Goal: Transaction & Acquisition: Purchase product/service

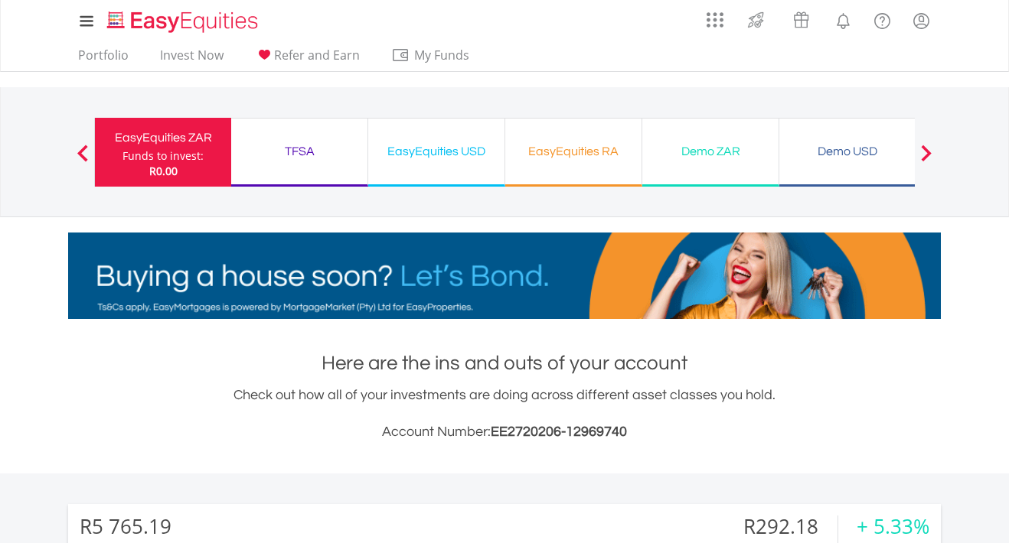
scroll to position [147, 291]
click at [98, 57] on link "Portfolio" at bounding box center [103, 59] width 63 height 24
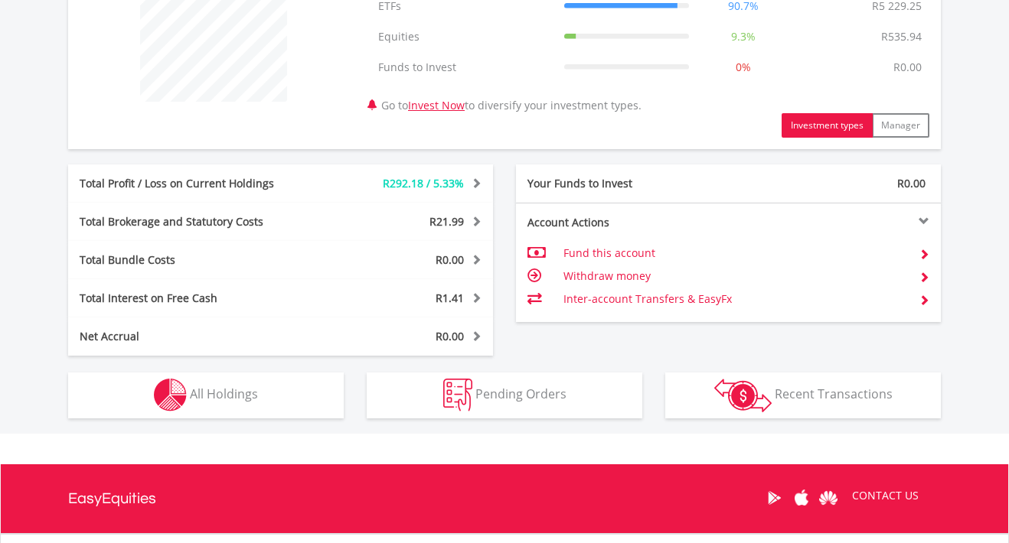
scroll to position [662, 0]
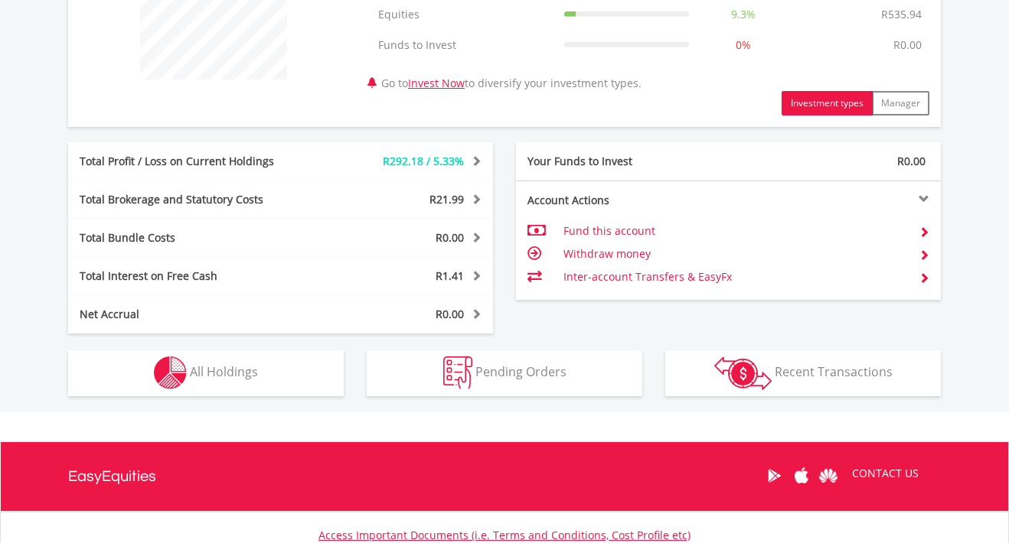
click at [262, 389] on button "Holdings All Holdings" at bounding box center [206, 374] width 276 height 46
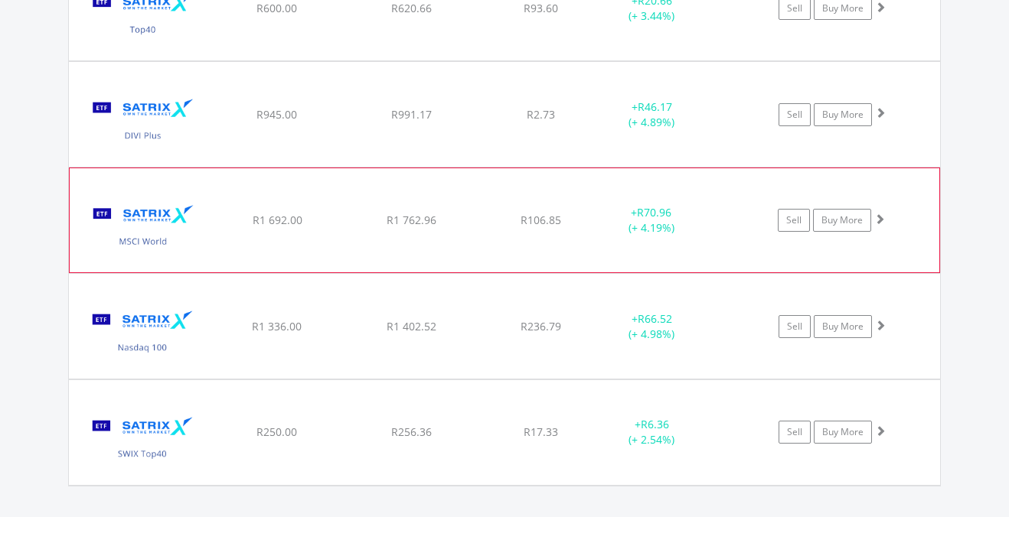
scroll to position [1451, 0]
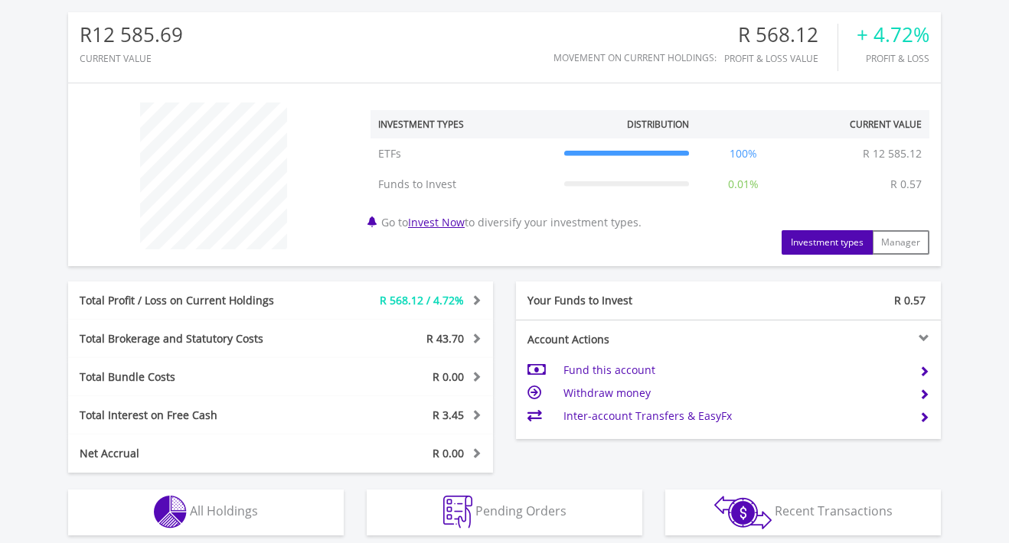
scroll to position [493, 0]
click at [275, 527] on button "Holdings All Holdings" at bounding box center [206, 512] width 276 height 46
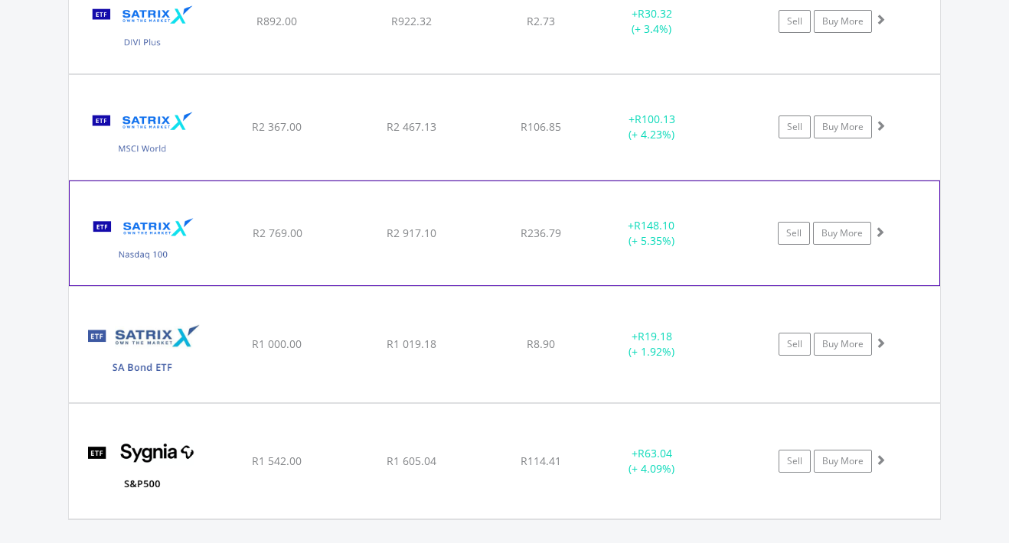
scroll to position [1395, 0]
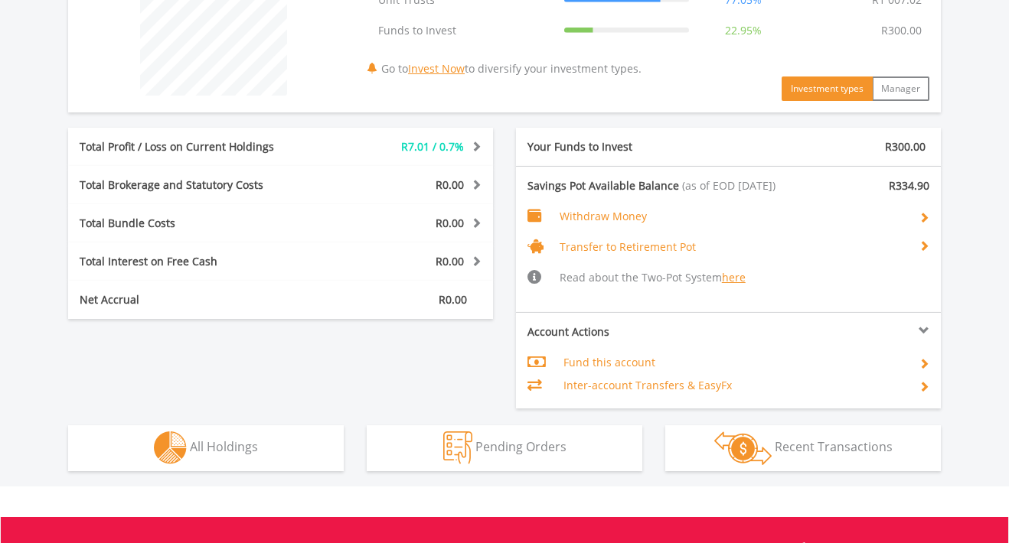
scroll to position [670, 0]
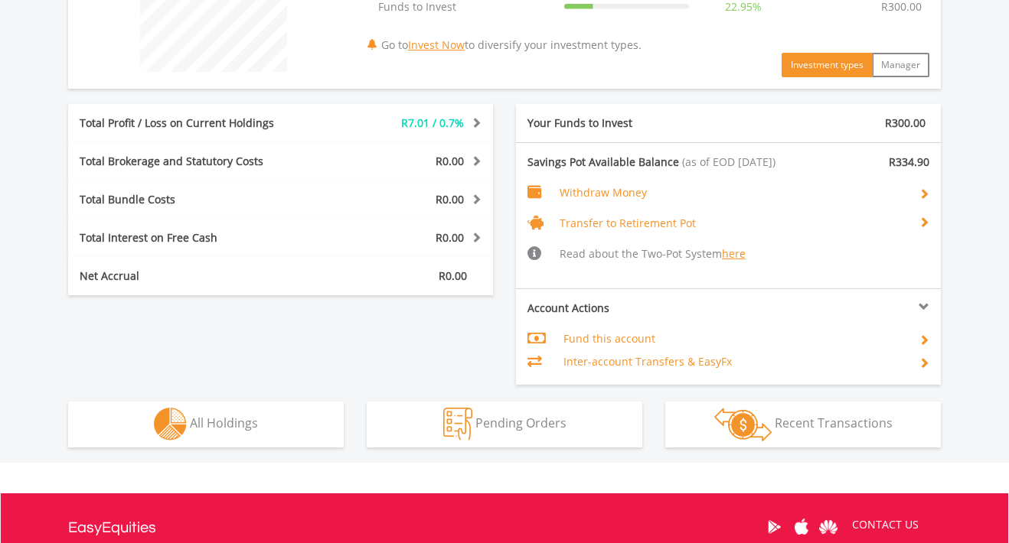
click at [232, 413] on button "Holdings All Holdings" at bounding box center [206, 425] width 276 height 46
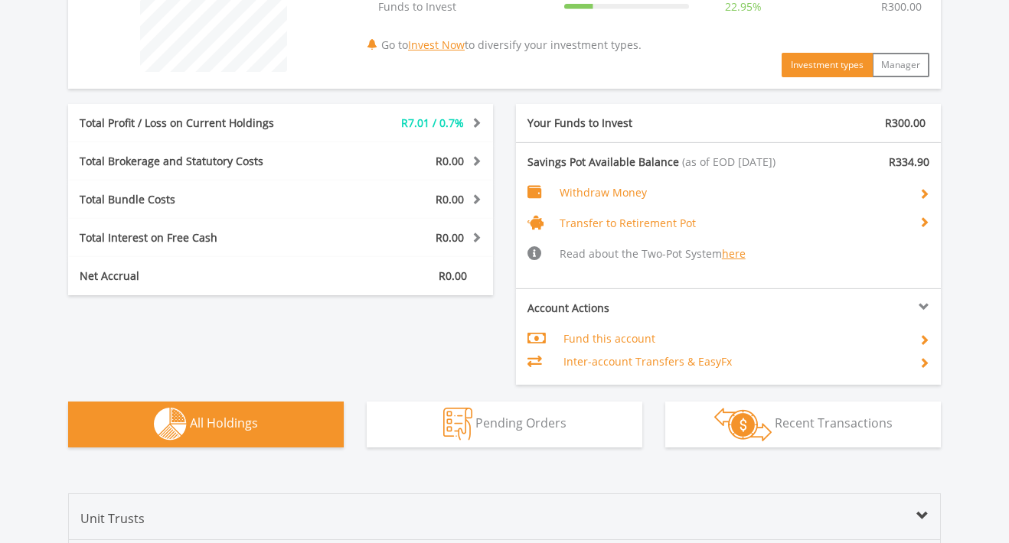
scroll to position [1163, 0]
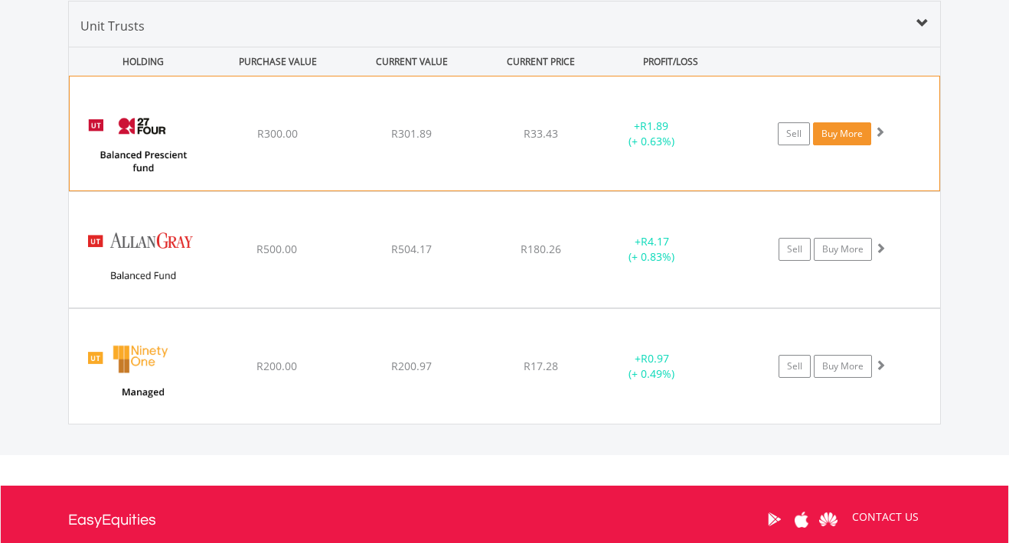
click at [851, 134] on link "Buy More" at bounding box center [842, 133] width 58 height 23
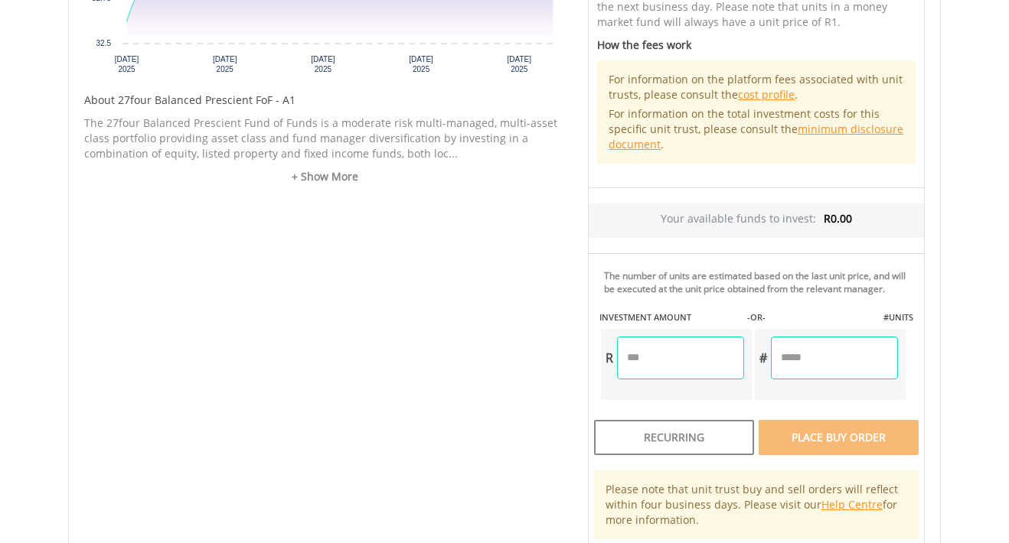
scroll to position [762, 0]
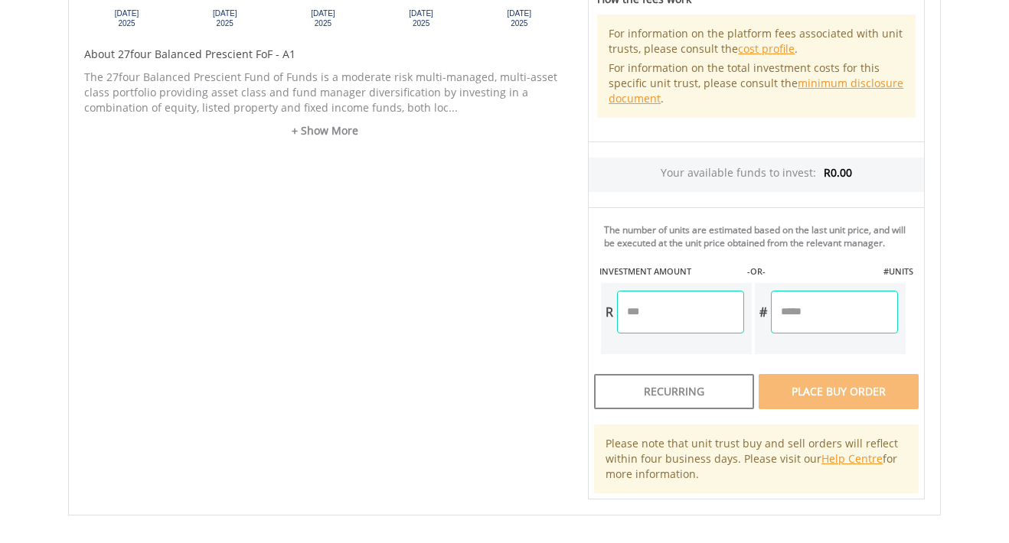
click at [668, 323] on input "number" at bounding box center [680, 312] width 127 height 43
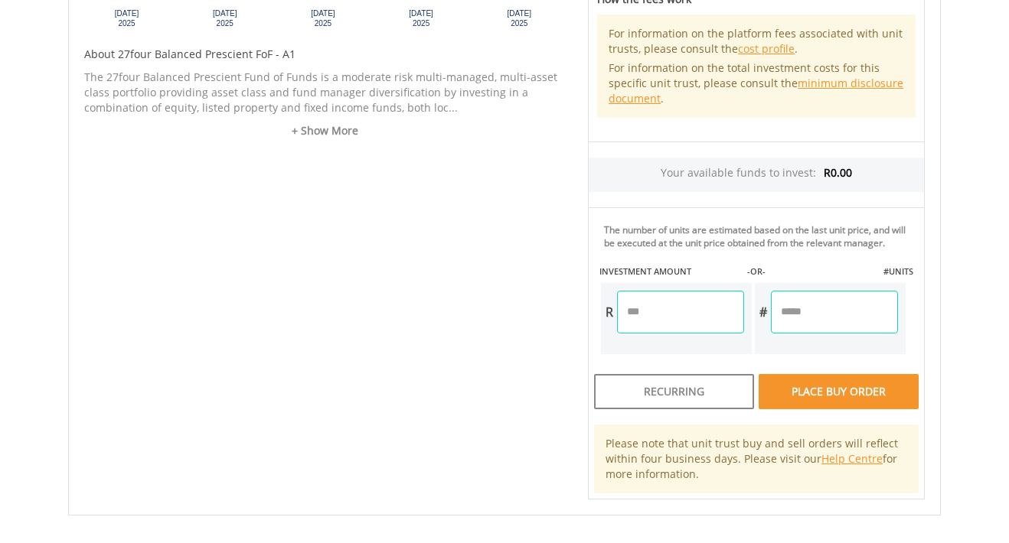
type input "*"
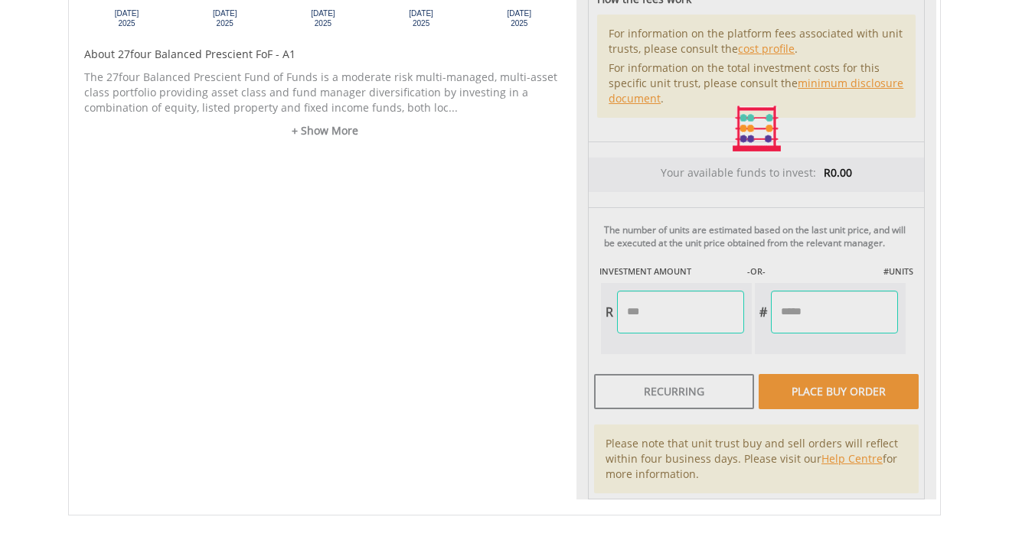
click at [888, 411] on div "Unit Price R33.43 How the Pricing Works Unit trusts use forward pricing. The pr…" at bounding box center [756, 129] width 360 height 742
type input "******"
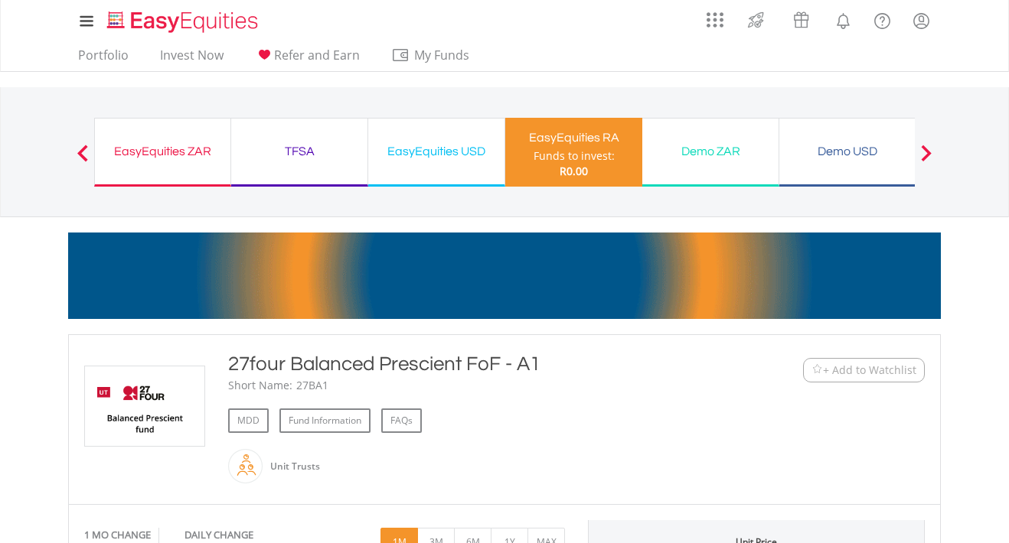
scroll to position [0, 0]
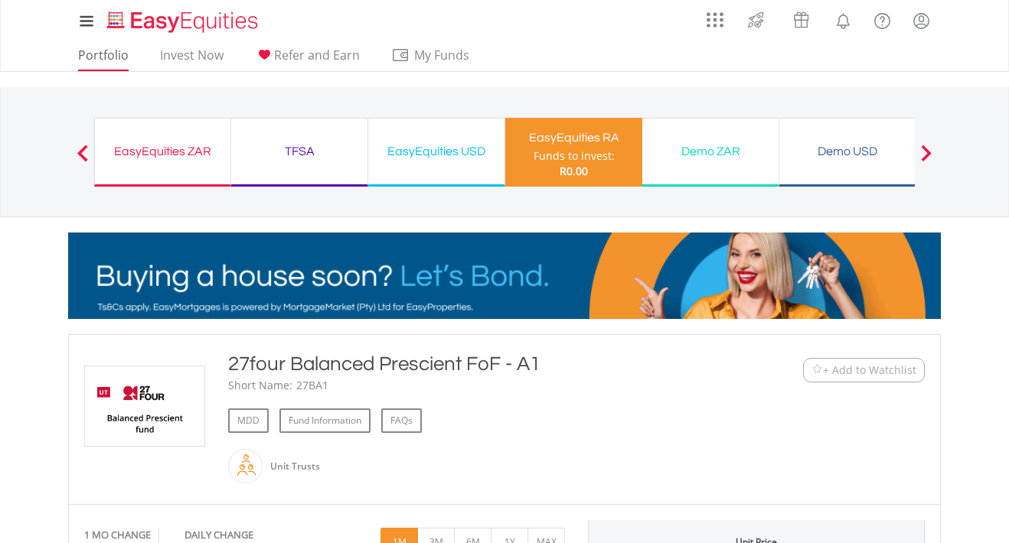
click at [122, 60] on link "Portfolio" at bounding box center [103, 59] width 63 height 24
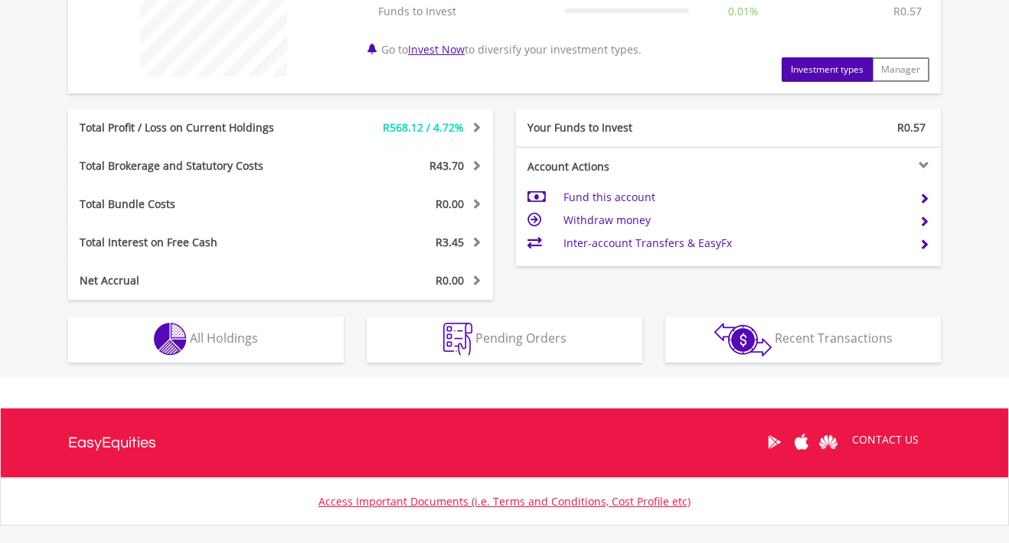
scroll to position [709, 0]
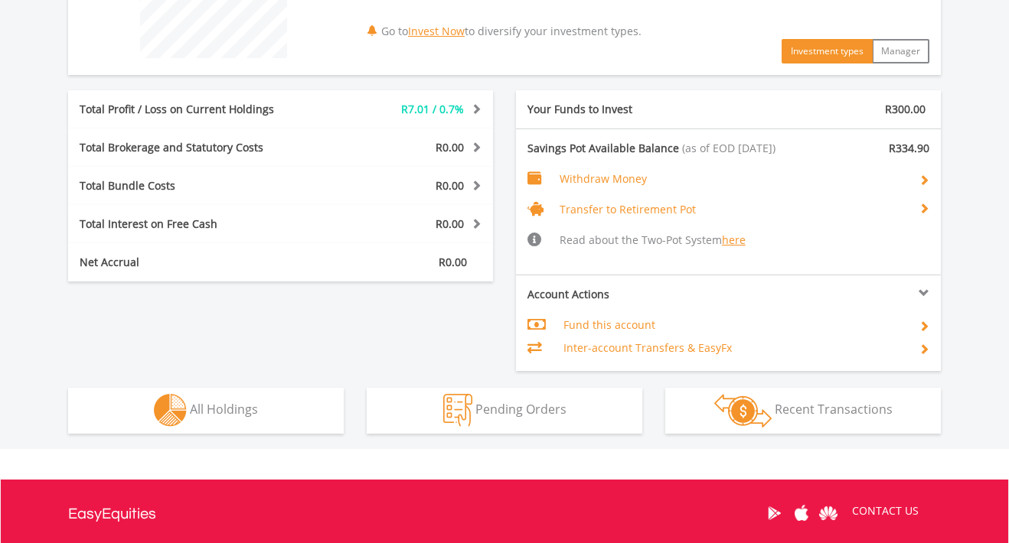
scroll to position [699, 0]
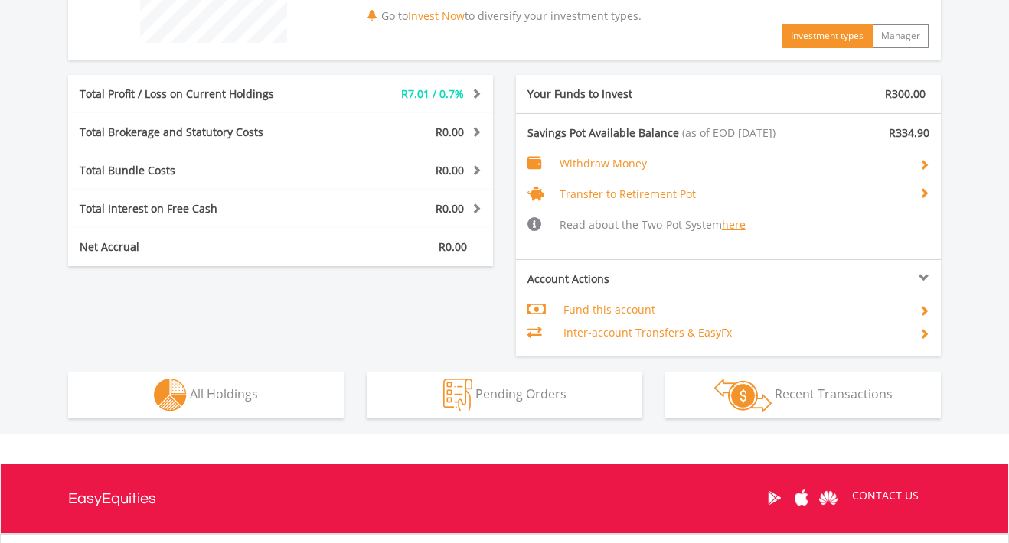
click at [273, 403] on button "Holdings All Holdings" at bounding box center [206, 396] width 276 height 46
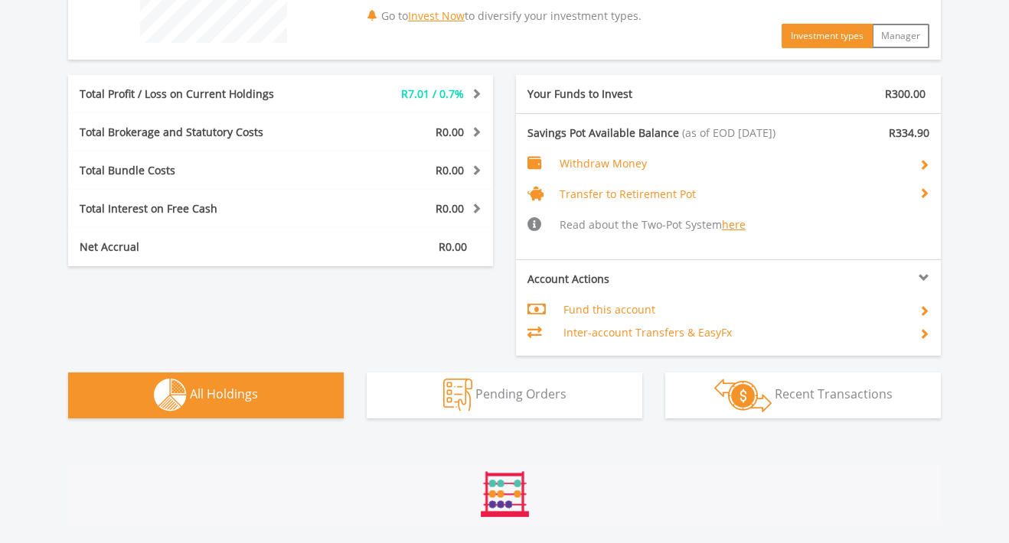
scroll to position [1163, 0]
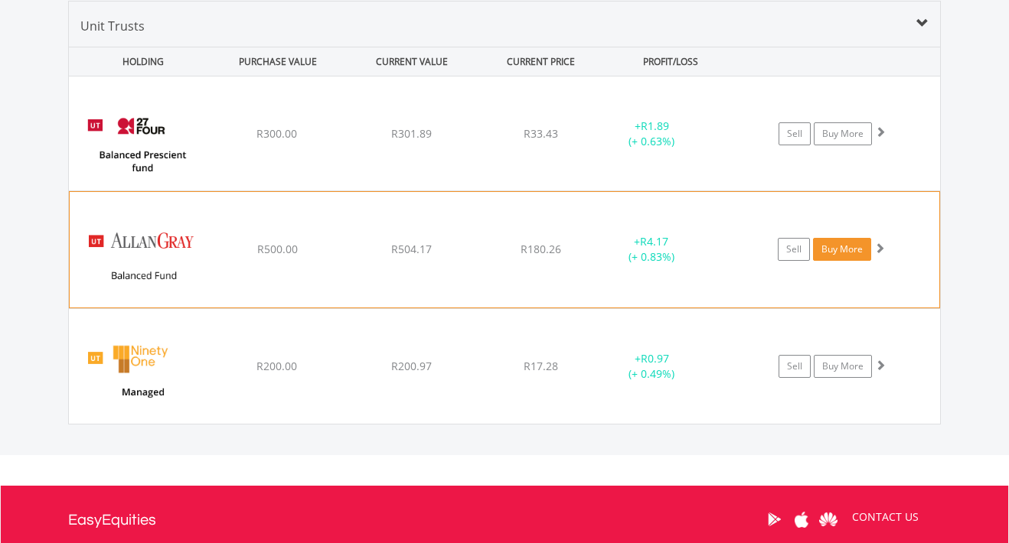
click at [849, 248] on link "Buy More" at bounding box center [842, 249] width 58 height 23
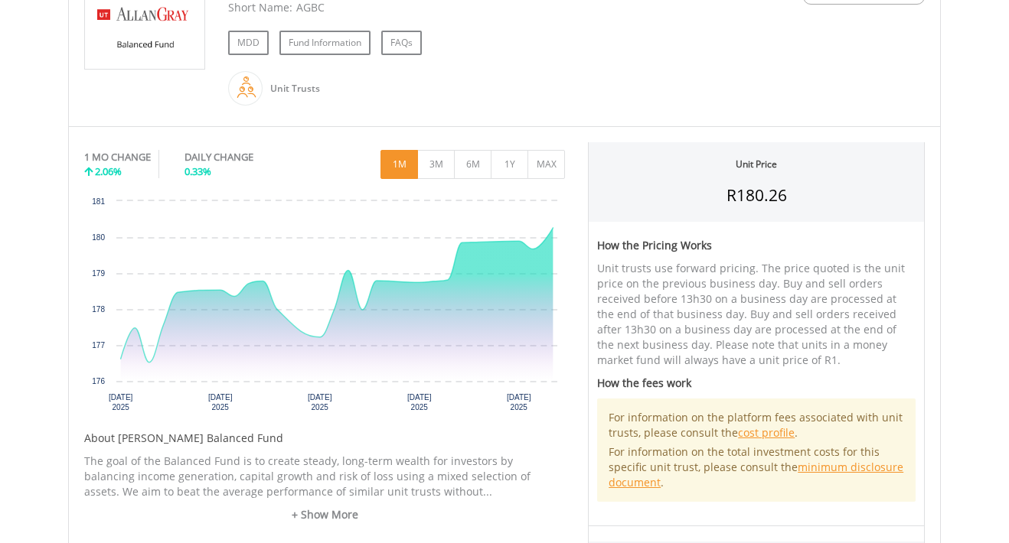
scroll to position [649, 0]
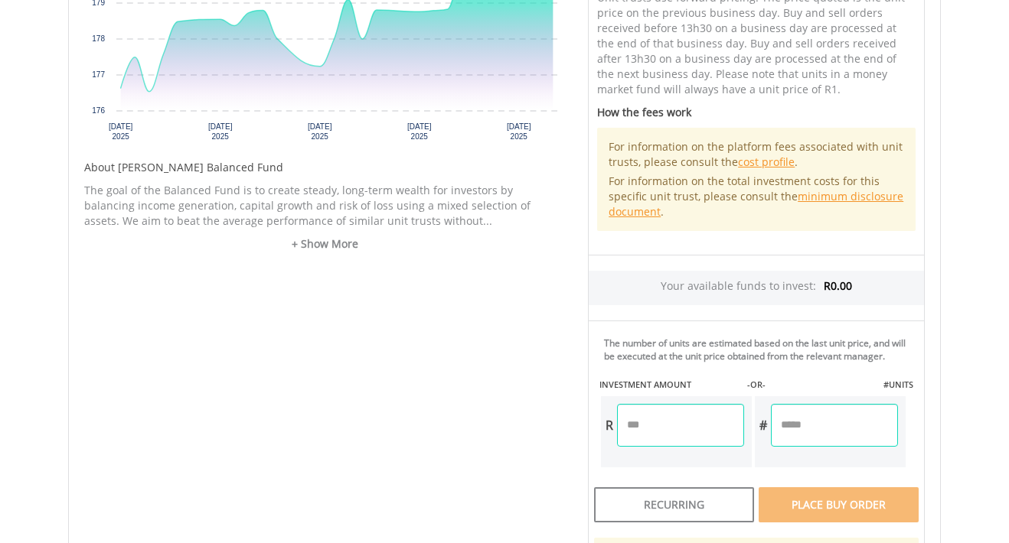
click at [694, 439] on input "number" at bounding box center [680, 425] width 127 height 43
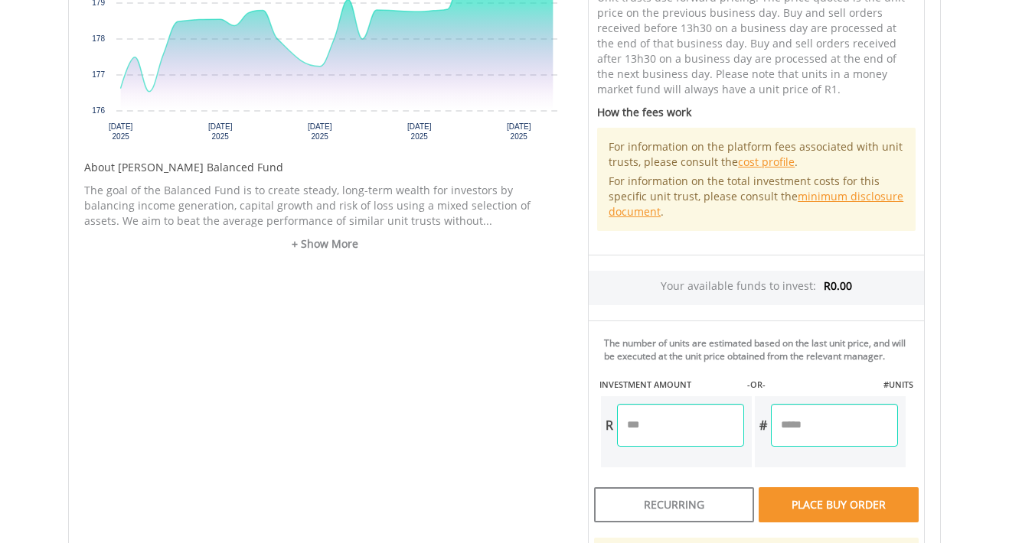
type input "*"
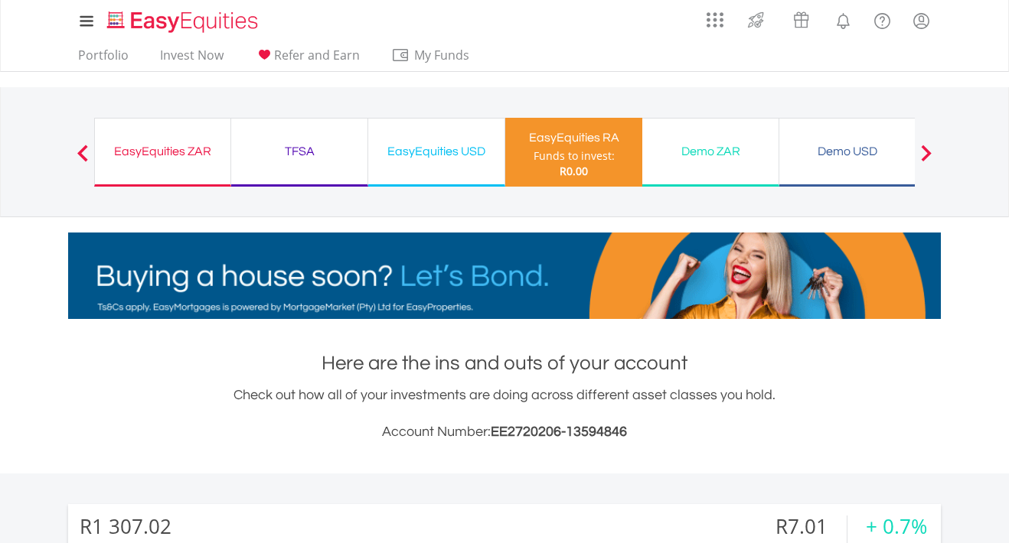
scroll to position [147, 291]
